Goal: Task Accomplishment & Management: Use online tool/utility

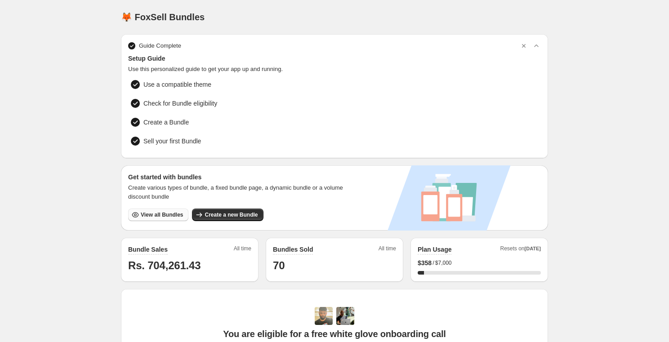
click at [161, 213] on span "View all Bundles" at bounding box center [162, 214] width 42 height 7
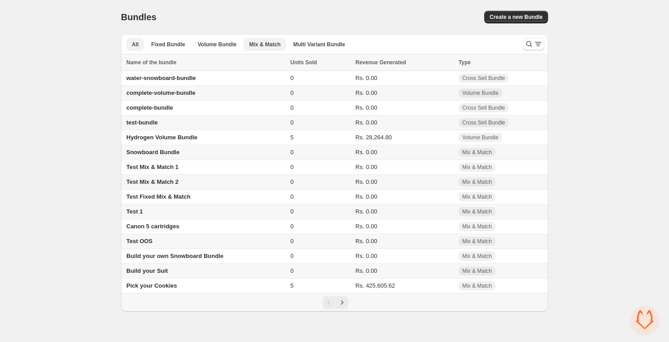
click at [273, 44] on span "Mix & Match" at bounding box center [264, 44] width 31 height 7
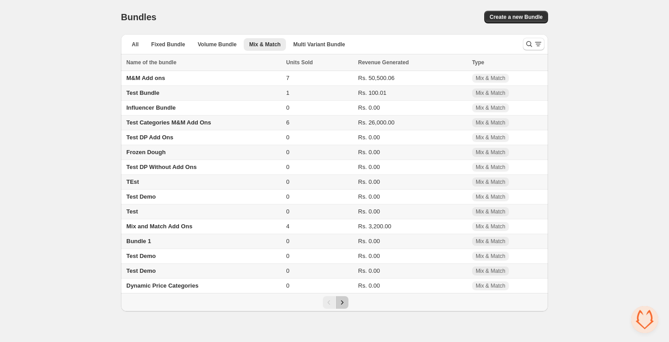
click at [342, 301] on button "Next" at bounding box center [342, 302] width 13 height 13
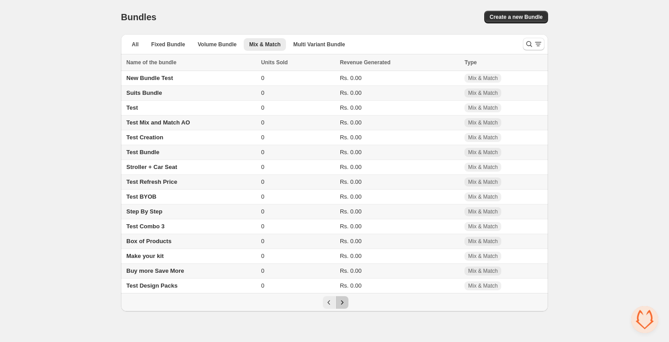
click at [342, 301] on button "Next" at bounding box center [342, 302] width 13 height 13
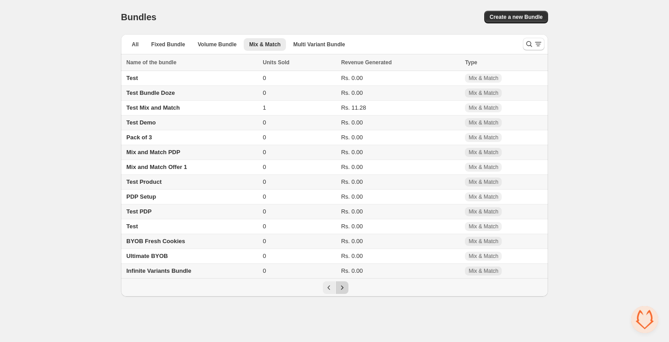
click at [342, 301] on body "Home Bundles Analytics Plan and Billing Bundles. This page is ready Bundles Cre…" at bounding box center [334, 171] width 669 height 342
click at [499, 17] on span "Create a new Bundle" at bounding box center [516, 16] width 53 height 7
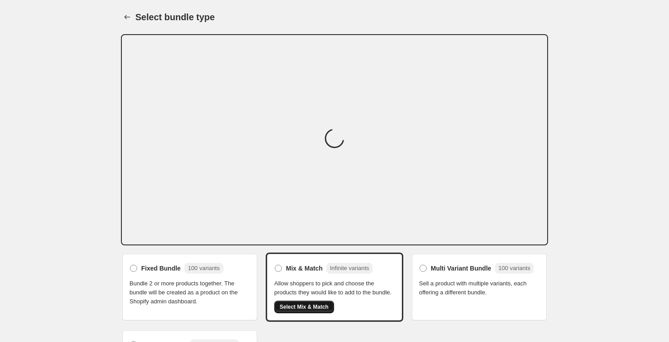
scroll to position [53, 0]
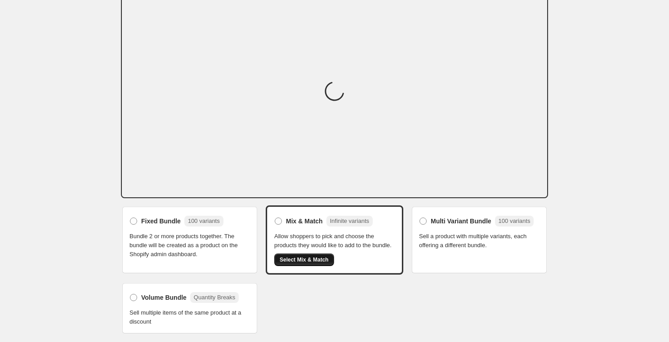
click at [308, 266] on button "Select Mix & Match" at bounding box center [304, 260] width 60 height 13
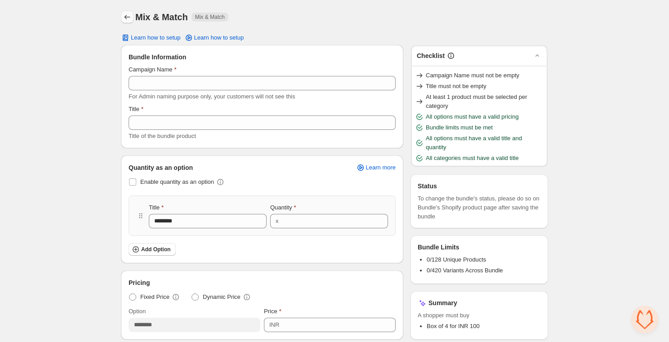
click at [123, 13] on icon "Back" at bounding box center [127, 17] width 9 height 9
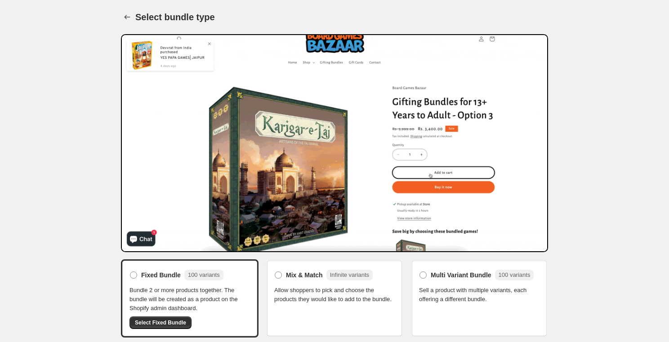
click at [331, 284] on div "Mix & Match Infinite variants Allow shoppers to pick and choose the products th…" at bounding box center [334, 286] width 121 height 36
click at [312, 274] on span "Mix & Match" at bounding box center [304, 275] width 37 height 9
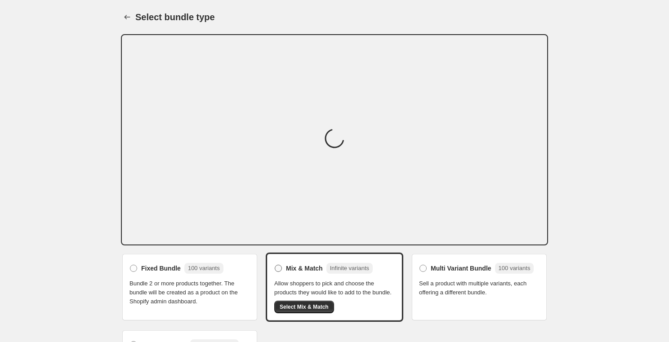
scroll to position [53, 0]
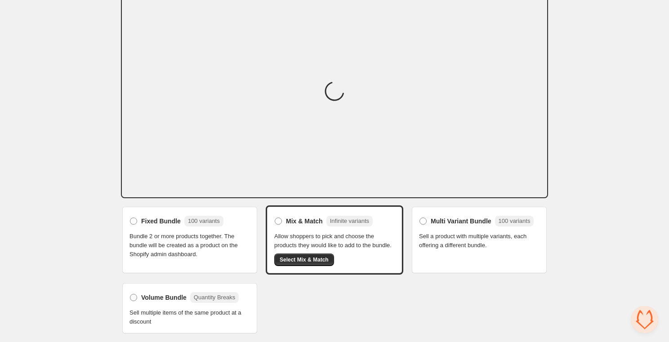
click at [310, 269] on div "Mix & Match Infinite variants Allow shoppers to pick and choose the products th…" at bounding box center [335, 240] width 138 height 69
click at [305, 262] on span "Select Mix & Match" at bounding box center [304, 259] width 49 height 7
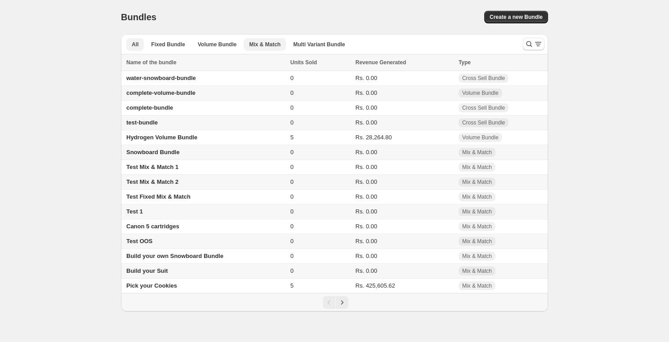
click at [260, 43] on span "Mix & Match" at bounding box center [264, 44] width 31 height 7
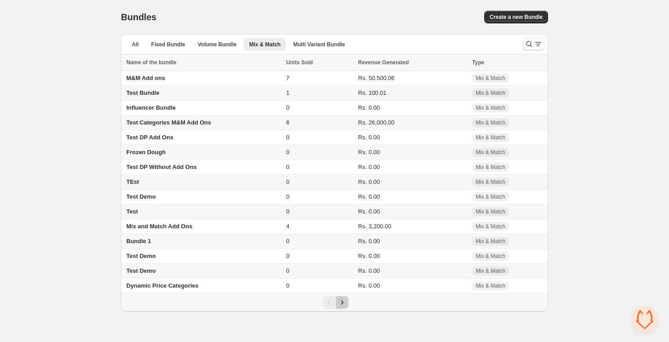
click at [346, 307] on icon "Next" at bounding box center [342, 302] width 9 height 9
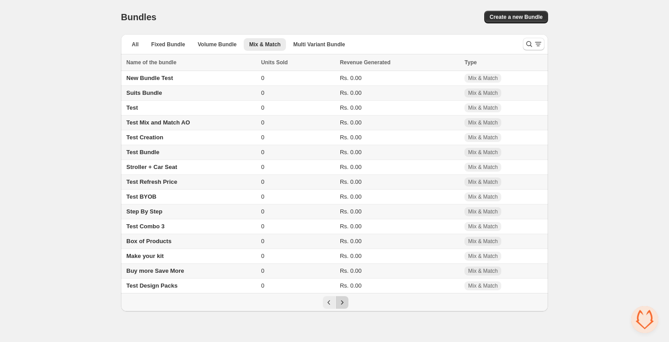
click at [346, 307] on icon "Next" at bounding box center [342, 302] width 9 height 9
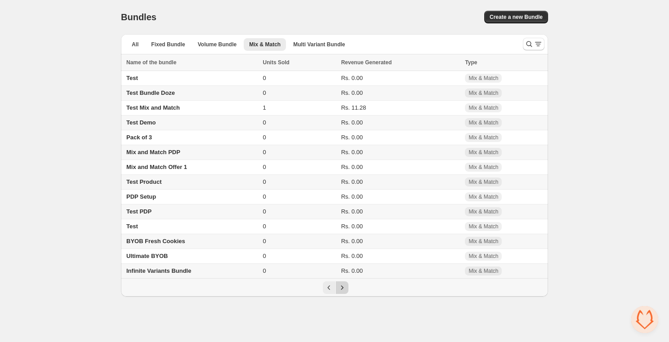
click at [346, 310] on body "Home Bundles Analytics Plan and Billing Bundles. This page is ready Bundles Cre…" at bounding box center [334, 171] width 669 height 342
click at [154, 241] on span "BYOB Fresh Cookies" at bounding box center [155, 241] width 59 height 7
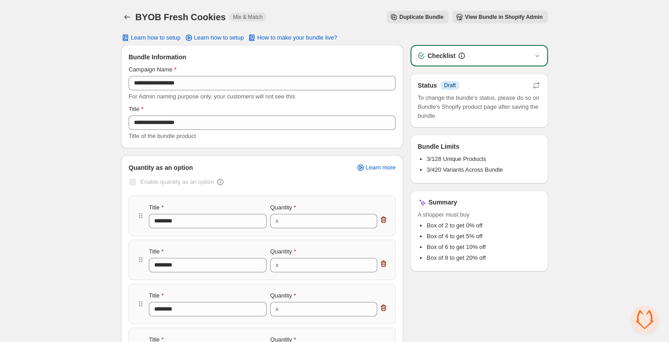
click at [409, 18] on span "Duplicate Bundle" at bounding box center [422, 16] width 44 height 7
click at [477, 18] on span "View Bundle in Shopify Admin" at bounding box center [504, 16] width 78 height 7
